Goal: Transaction & Acquisition: Purchase product/service

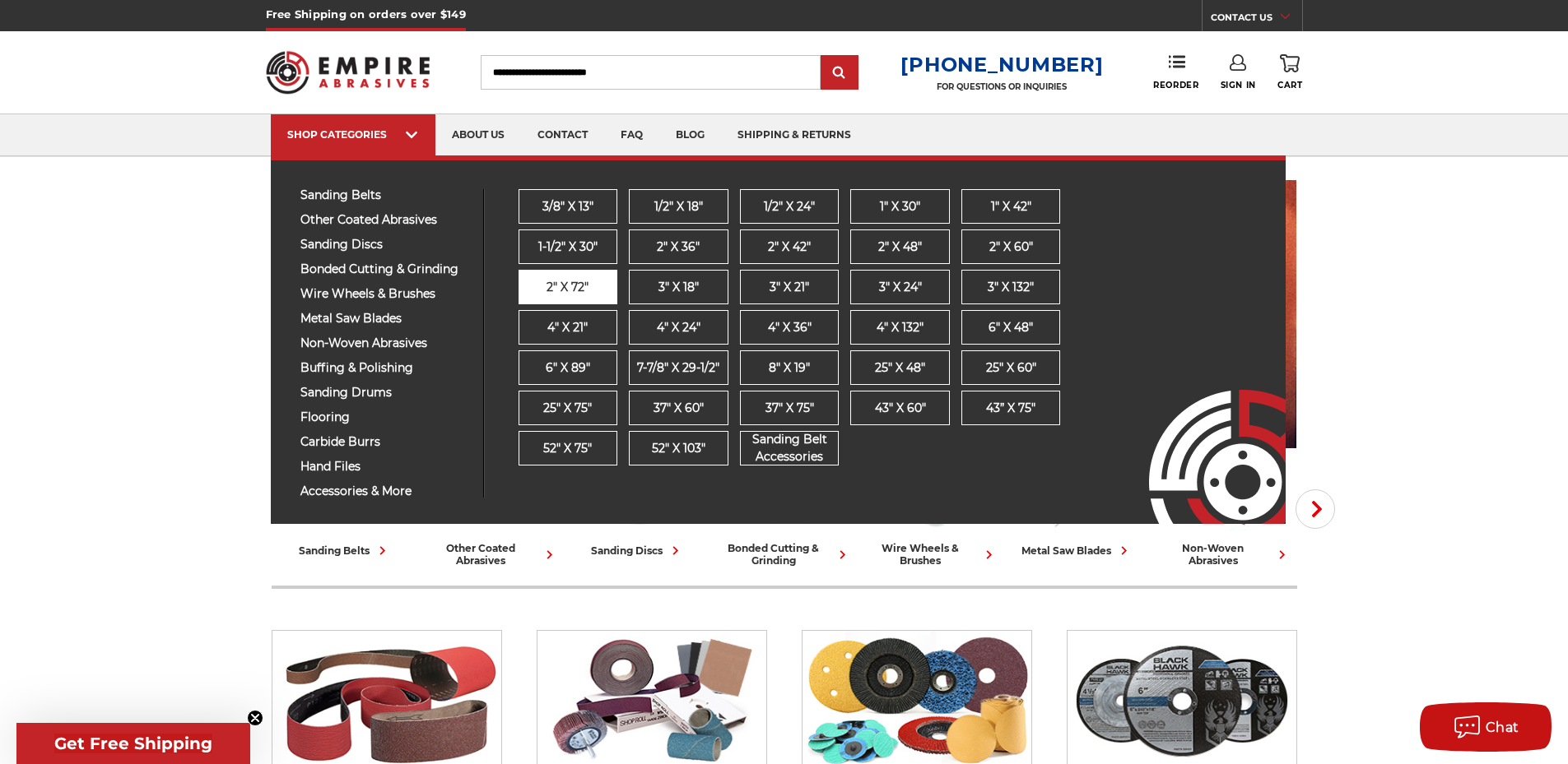
click at [594, 285] on link "2" x 72"" at bounding box center [568, 287] width 99 height 35
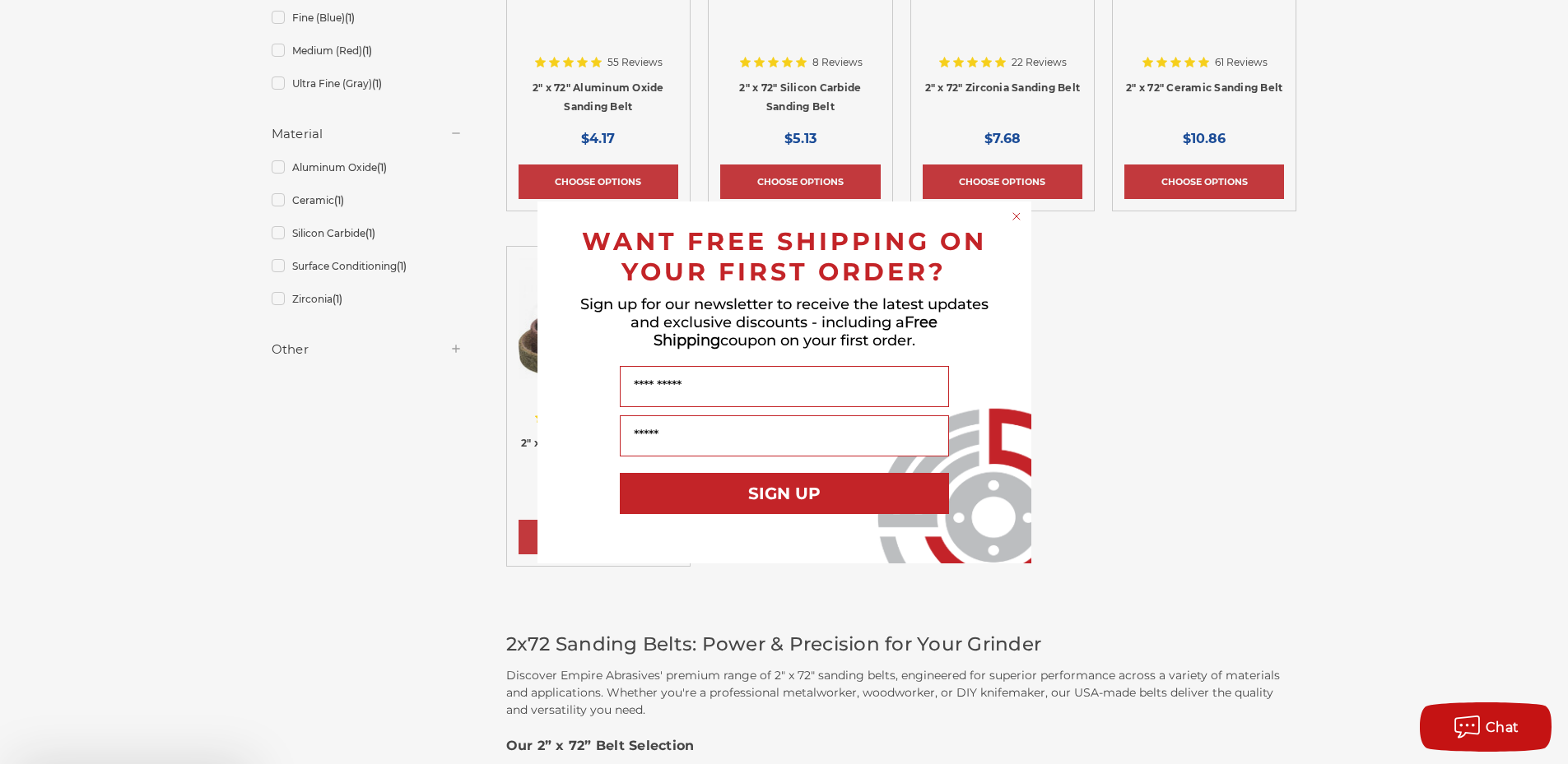
scroll to position [493, 0]
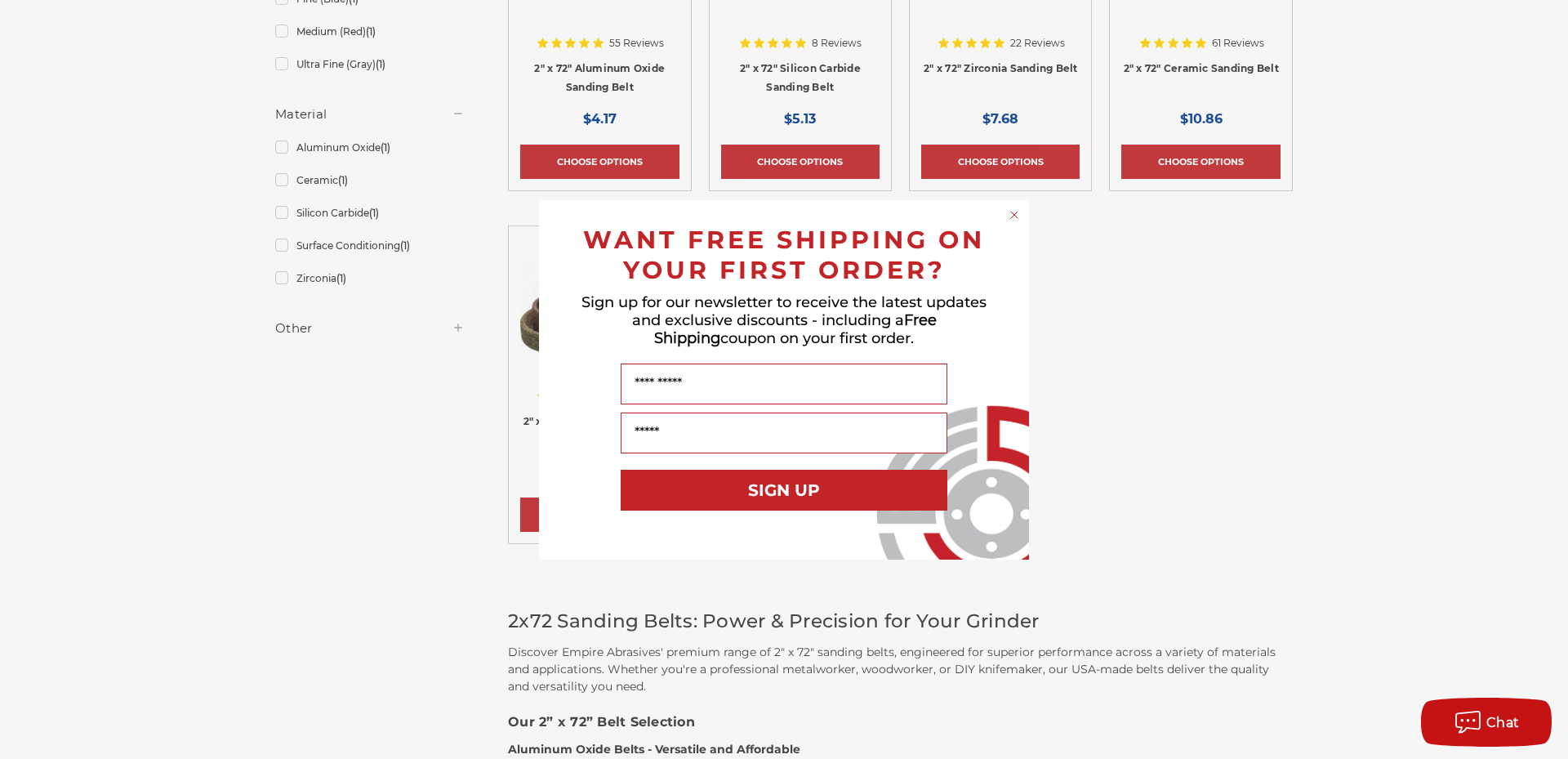
click at [1133, 328] on div "Close dialog WANT FREE SHIPPING ON YOUR FIRST ORDER? Sign up for our newsletter…" at bounding box center [784, 379] width 1568 height 759
click at [1015, 212] on circle "Close dialog" at bounding box center [1014, 214] width 15 height 15
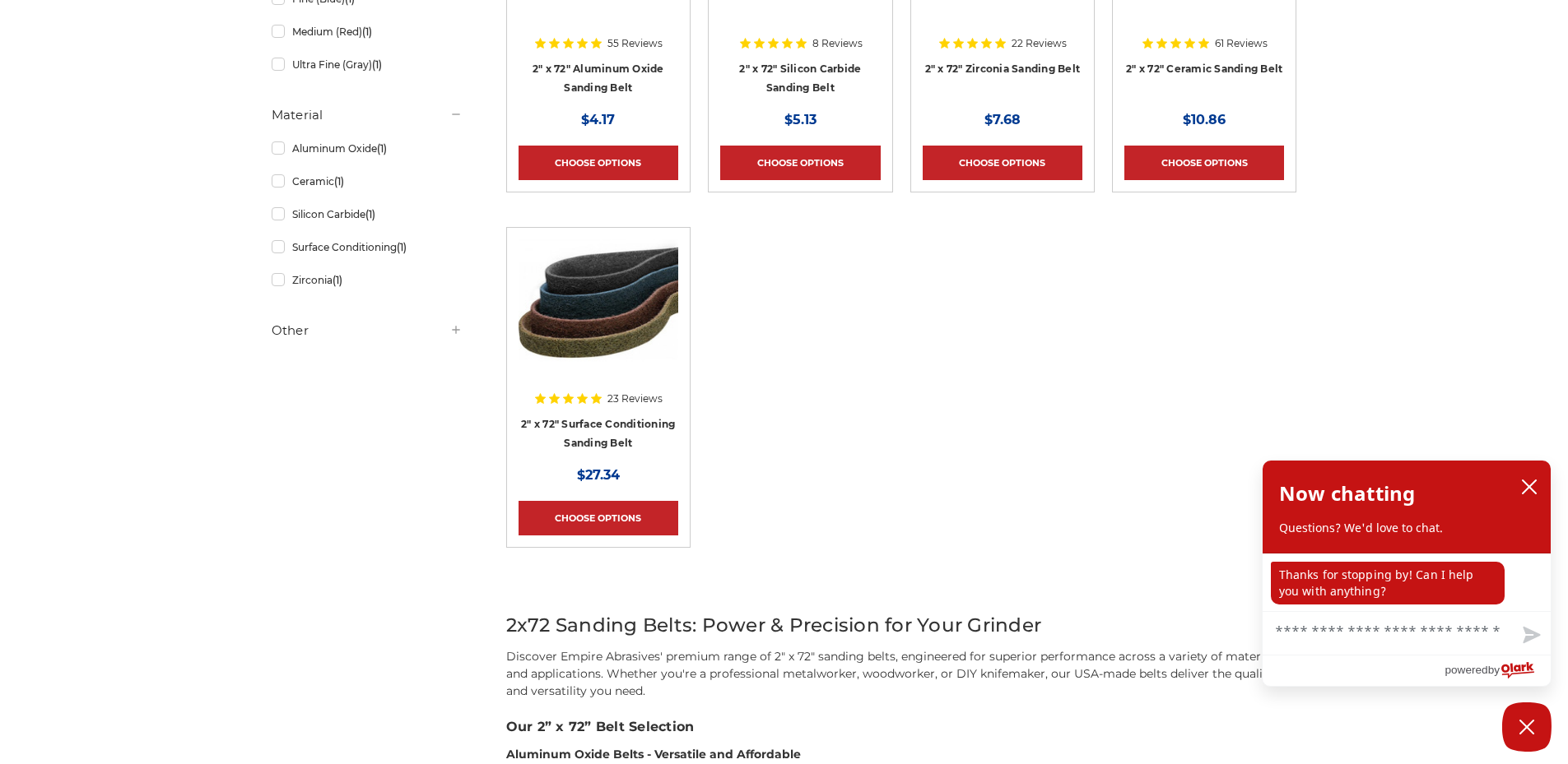
scroll to position [164, 0]
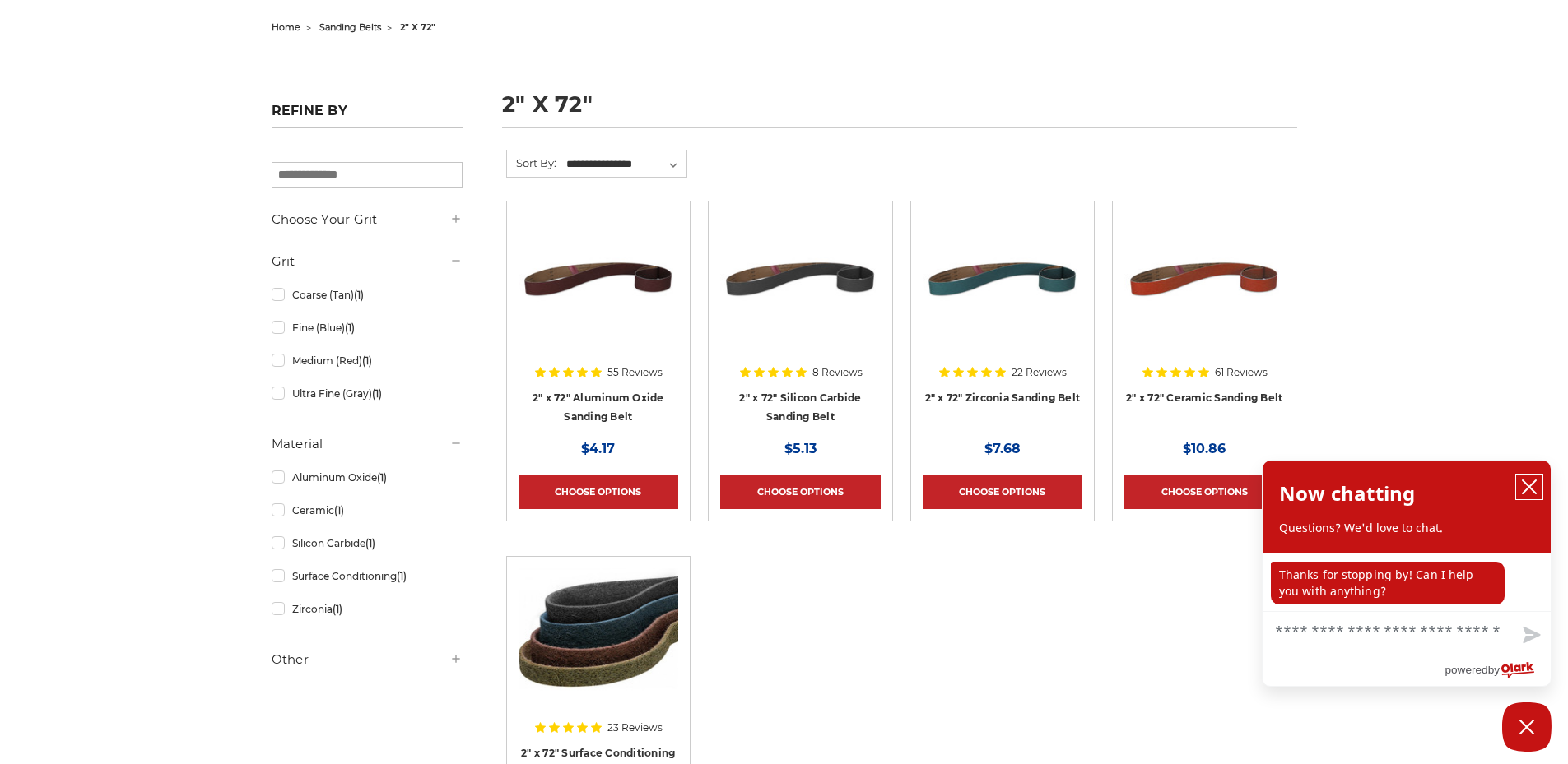
click at [1531, 491] on icon "close chatbox" at bounding box center [1529, 487] width 13 height 13
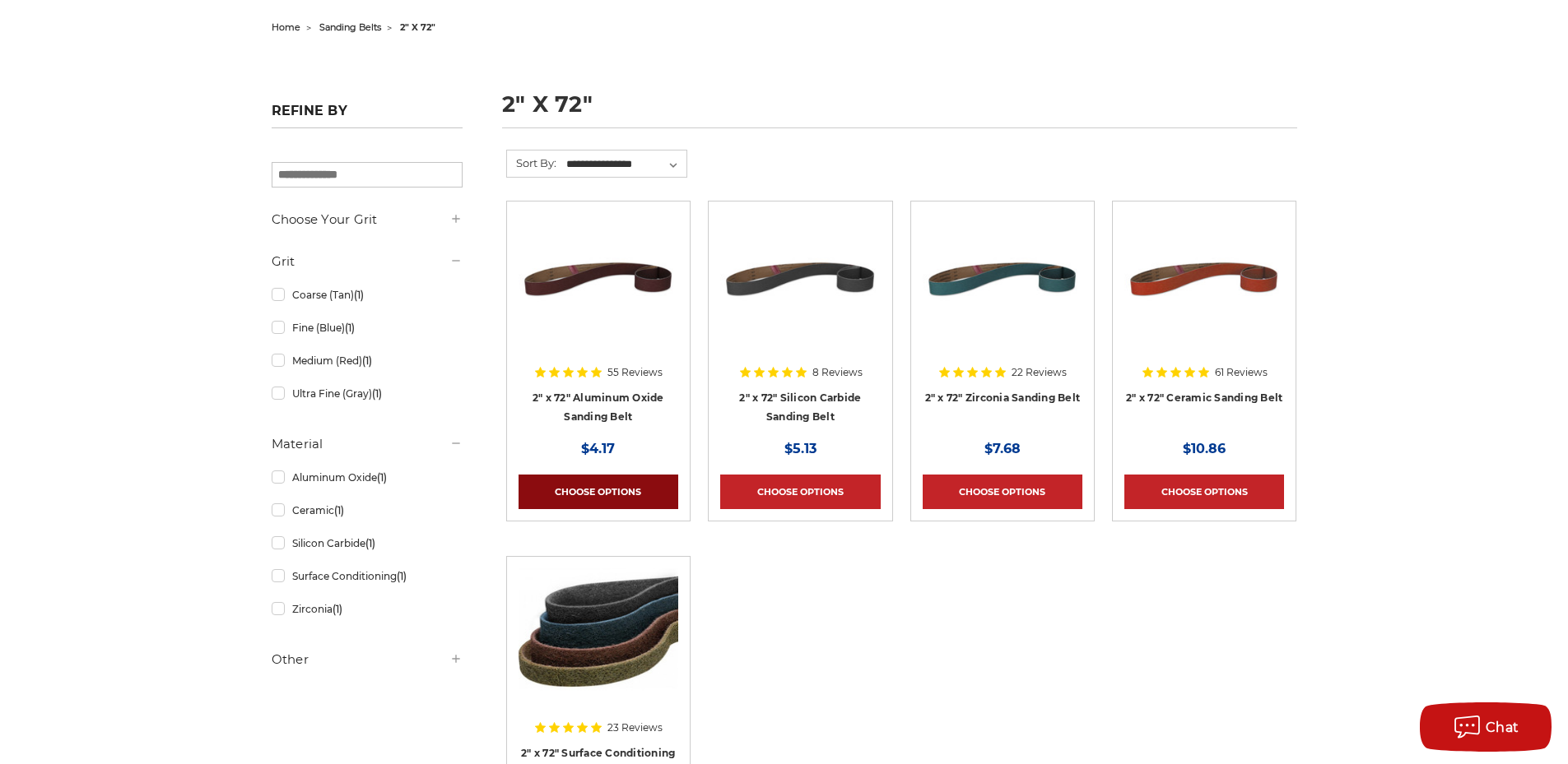
click at [565, 483] on link "Choose Options" at bounding box center [598, 491] width 160 height 35
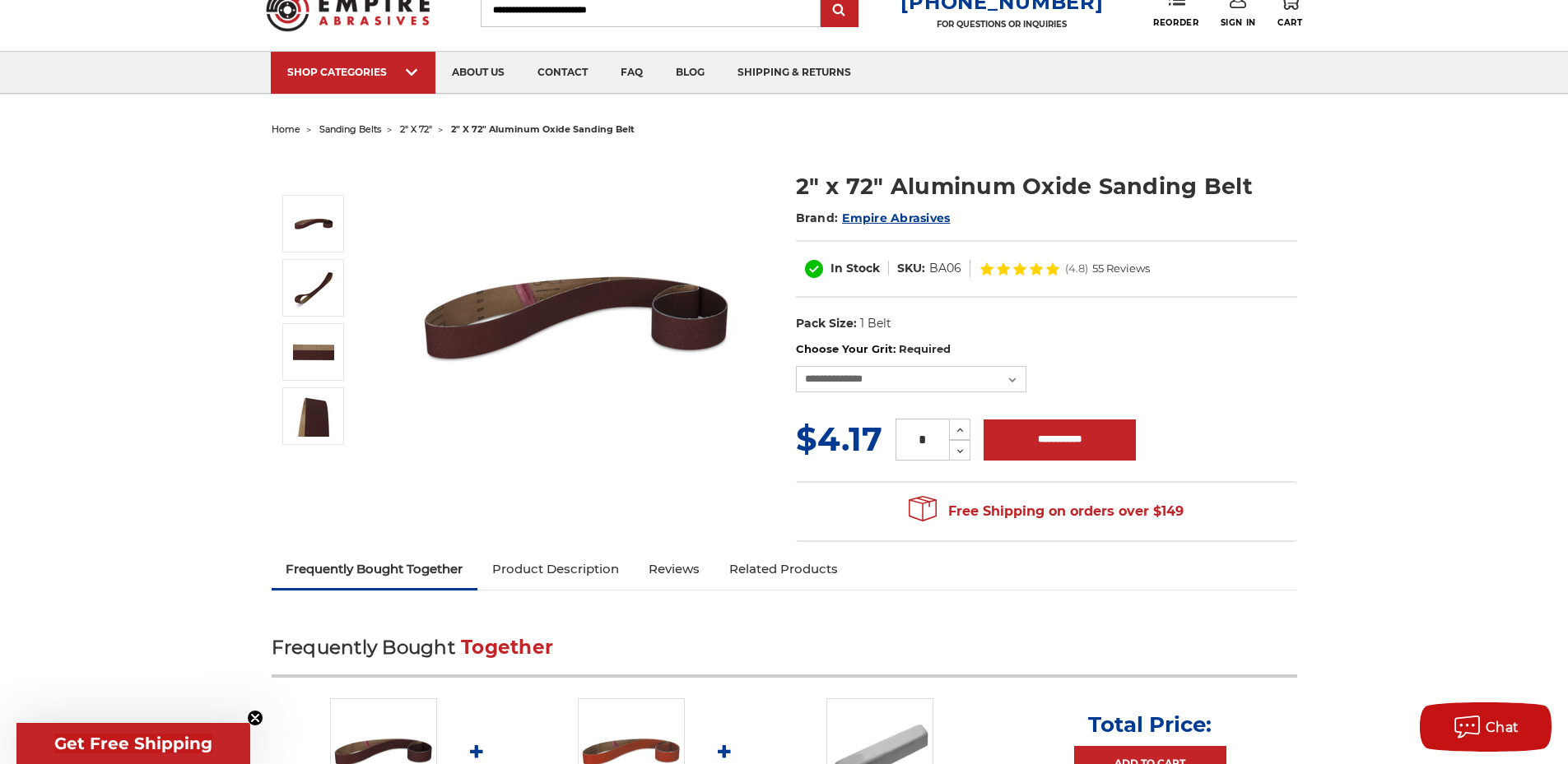
scroll to position [164, 0]
